Goal: Information Seeking & Learning: Learn about a topic

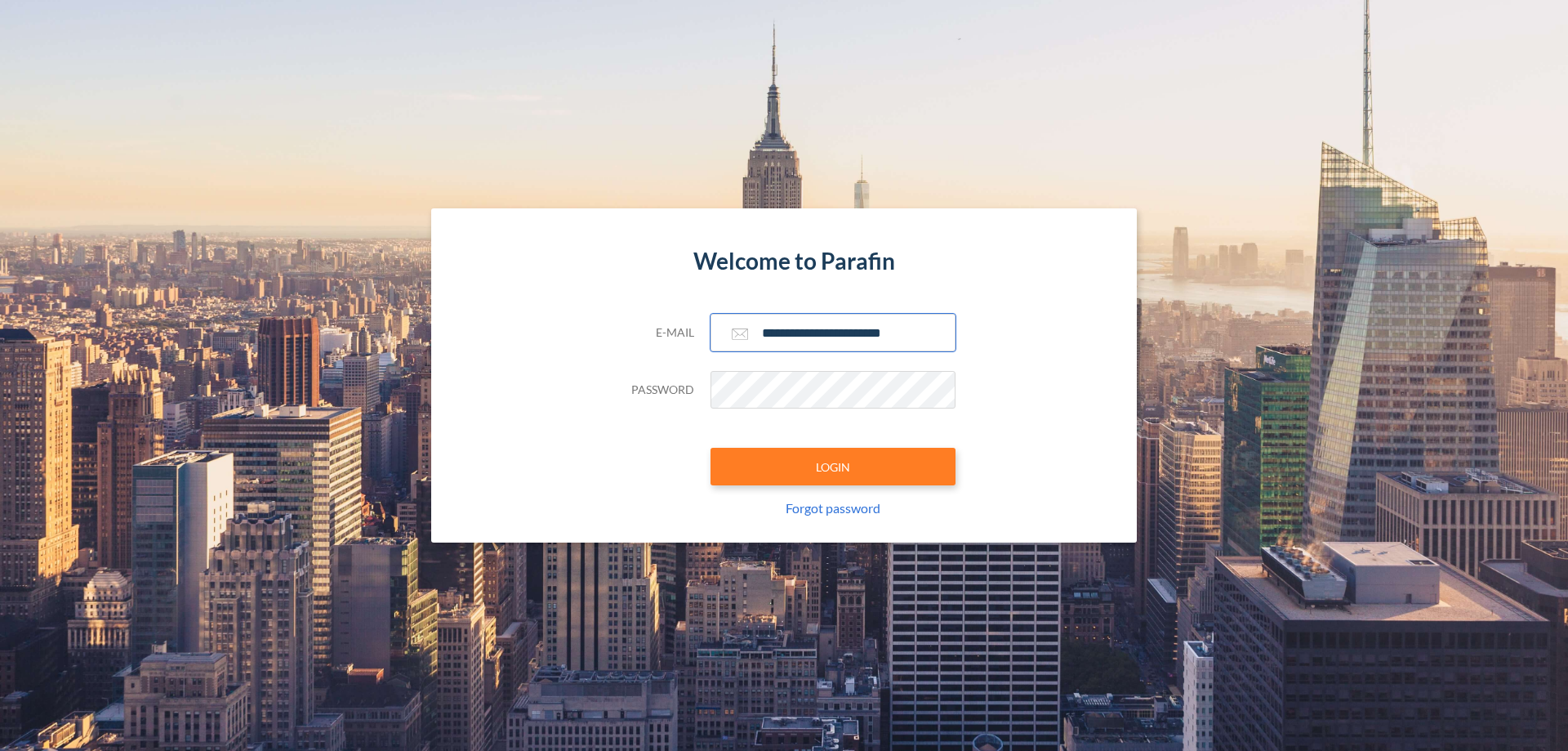
type input "**********"
click at [833, 466] on button "LOGIN" at bounding box center [833, 467] width 245 height 38
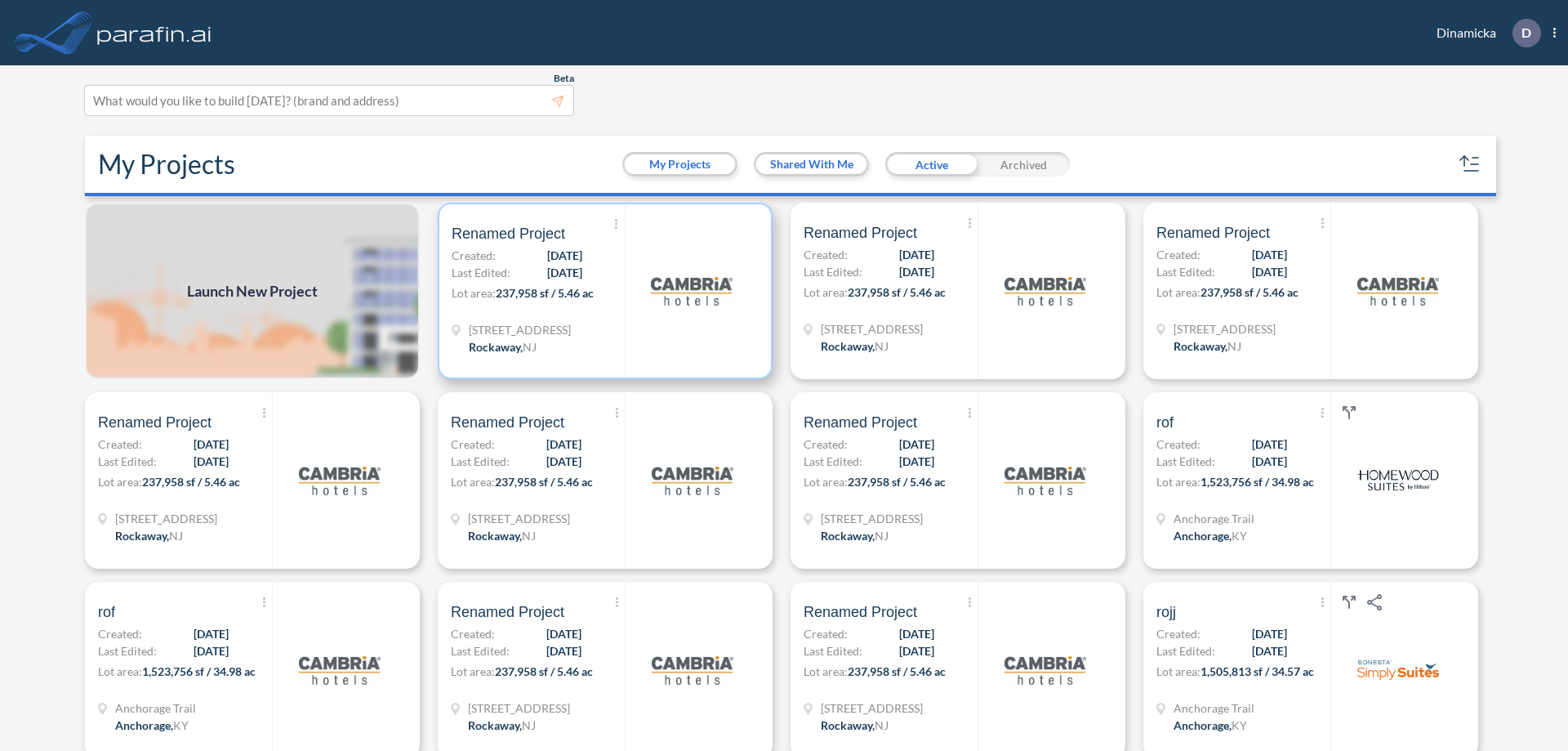
scroll to position [4, 0]
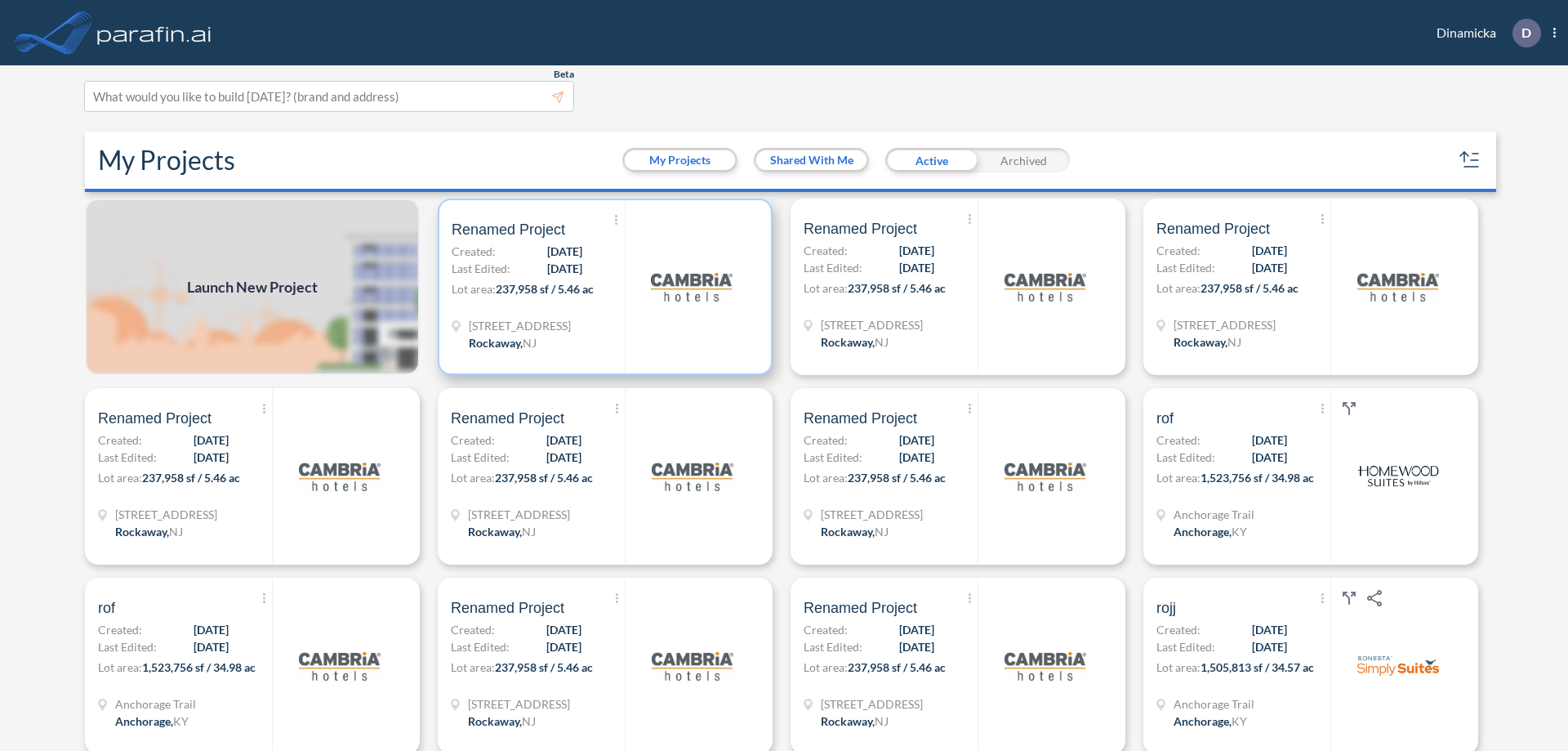
click at [602, 287] on p "Lot area: 237,958 sf / 5.46 ac" at bounding box center [539, 292] width 173 height 24
